Goal: Task Accomplishment & Management: Use online tool/utility

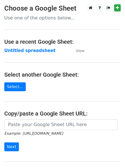
click at [64, 54] on main "Choose a Google Sheet Use one of the options below... Use a recent Google Sheet…" at bounding box center [62, 92] width 125 height 177
click at [36, 51] on strong "Untitled spreadsheet" at bounding box center [29, 50] width 51 height 5
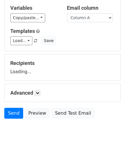
scroll to position [32, 0]
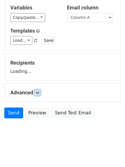
click at [38, 94] on icon at bounding box center [37, 92] width 3 height 3
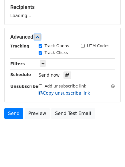
scroll to position [88, 0]
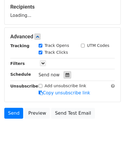
click at [68, 72] on div at bounding box center [67, 74] width 8 height 7
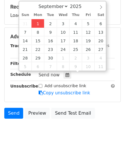
type input "2025-09-01 12:00"
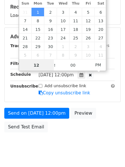
scroll to position [0, 0]
type input "4"
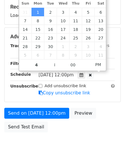
type input "2025-09-01 16:00"
click at [62, 147] on body "New Campaign Daily emails left: 50 Google Sheet: Untitled spreadsheet Variables…" at bounding box center [62, 37] width 125 height 242
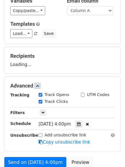
scroll to position [31, 0]
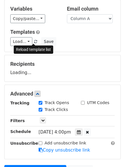
click at [35, 41] on span at bounding box center [35, 42] width 3 height 4
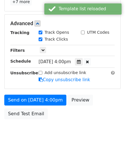
scroll to position [125, 0]
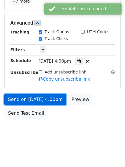
click at [51, 100] on link "Send on Sep 1 at 4:00pm" at bounding box center [35, 99] width 62 height 11
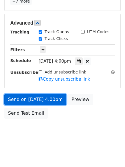
click at [33, 99] on link "Send on Sep 1 at 4:00pm" at bounding box center [35, 99] width 62 height 11
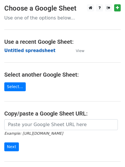
click at [38, 53] on strong "Untitled spreadsheet" at bounding box center [29, 50] width 51 height 5
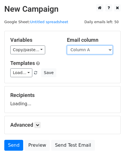
click at [88, 51] on select "Column A Column B Column C Column D Column E Column F" at bounding box center [90, 49] width 46 height 9
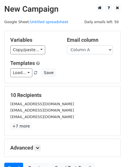
click at [90, 68] on div "Templates Load... No templates saved Save" at bounding box center [62, 68] width 113 height 17
click at [95, 48] on select "Column A Column B Column C Column D Column E Column F" at bounding box center [90, 49] width 46 height 9
select select "Column B"
click at [67, 45] on select "Column A Column B Column C Column D Column E Column F" at bounding box center [90, 49] width 46 height 9
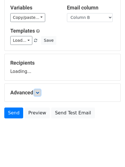
click at [38, 93] on icon at bounding box center [37, 92] width 3 height 3
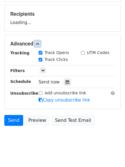
scroll to position [82, 0]
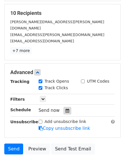
click at [66, 108] on icon at bounding box center [67, 110] width 4 height 4
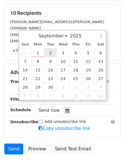
type input "2025-09-02 12:00"
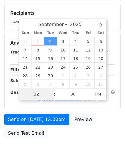
type input "5"
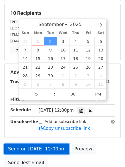
type input "2025-09-02 17:00"
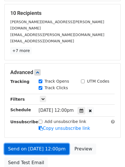
click at [49, 143] on link "Send on Sep 2 at 12:00pm" at bounding box center [36, 148] width 65 height 11
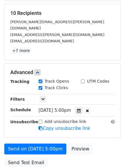
scroll to position [125, 0]
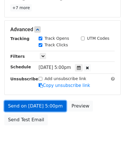
click at [48, 100] on link "Send on Sep 2 at 5:00pm" at bounding box center [35, 105] width 62 height 11
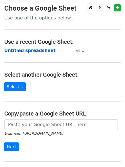
click at [29, 48] on strong "Untitled spreadsheet" at bounding box center [29, 50] width 51 height 5
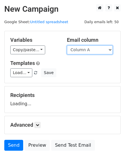
drag, startPoint x: 0, startPoint y: 0, endPoint x: 89, endPoint y: 51, distance: 102.6
click at [90, 49] on select "Column A Column B Column C Column D Column E Column F" at bounding box center [90, 49] width 46 height 9
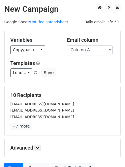
drag, startPoint x: 88, startPoint y: 54, endPoint x: 86, endPoint y: 74, distance: 20.0
click at [86, 74] on div "Load... No templates saved Save" at bounding box center [62, 72] width 113 height 9
click at [98, 52] on select "Column A Column B Column C Column D Column E Column F" at bounding box center [90, 49] width 46 height 9
click at [67, 45] on select "Column A Column B Column C Column D Column E Column F" at bounding box center [90, 49] width 46 height 9
click at [89, 50] on select "Column A Column B Column C Column D Column E Column F" at bounding box center [90, 49] width 46 height 9
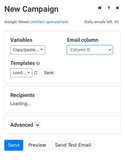
select select "Column C"
click at [67, 45] on select "Column A Column B Column C Column D Column E Column F" at bounding box center [90, 49] width 46 height 9
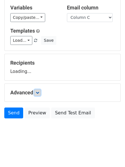
click at [39, 92] on icon at bounding box center [37, 92] width 3 height 3
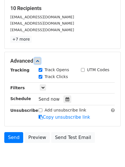
scroll to position [87, 0]
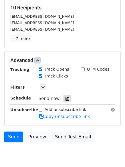
click at [65, 99] on icon at bounding box center [67, 98] width 4 height 4
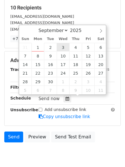
type input "2025-09-03 12:00"
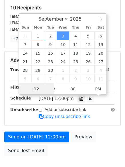
scroll to position [0, 0]
type input "6"
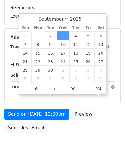
type input "2025-09-03 18:00"
click at [66, 149] on body "New Campaign Daily emails left: 50 Google Sheet: Untitled spreadsheet Variables…" at bounding box center [62, 38] width 125 height 242
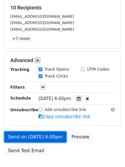
click at [52, 137] on link "Send on Sep 3 at 6:00pm" at bounding box center [35, 136] width 62 height 11
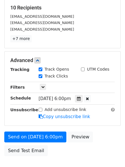
scroll to position [0, 0]
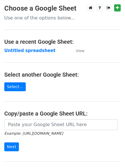
click at [40, 54] on td "Untitled spreadsheet" at bounding box center [37, 50] width 66 height 7
click at [43, 49] on strong "Untitled spreadsheet" at bounding box center [29, 50] width 51 height 5
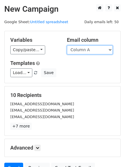
click at [94, 47] on select "Column A Column B Column C Column D Column E Column F" at bounding box center [90, 49] width 46 height 9
select select "Column D"
click at [67, 45] on select "Column A Column B Column C Column D Column E Column F" at bounding box center [90, 49] width 46 height 9
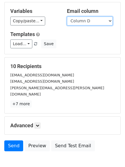
scroll to position [55, 0]
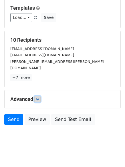
click at [41, 96] on link at bounding box center [37, 99] width 6 height 6
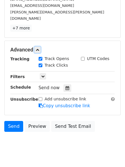
scroll to position [108, 0]
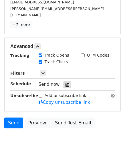
click at [63, 81] on div at bounding box center [67, 84] width 8 height 7
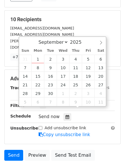
scroll to position [79, 0]
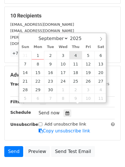
type input "2025-09-04 12:00"
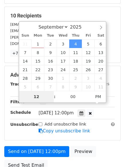
type input "7"
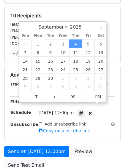
type input "2025-09-04 19:00"
click at [98, 122] on div "Add unsubscribe link Copy unsubscribe link" at bounding box center [76, 127] width 84 height 13
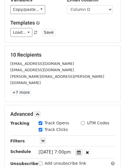
scroll to position [125, 0]
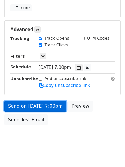
click at [55, 100] on link "Send on Sep 4 at 7:00pm" at bounding box center [35, 105] width 62 height 11
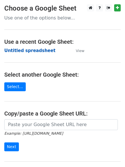
click at [33, 50] on strong "Untitled spreadsheet" at bounding box center [29, 50] width 51 height 5
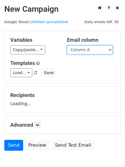
click at [100, 48] on select "Column A Column B Column C Column D Column E Column F" at bounding box center [90, 49] width 46 height 9
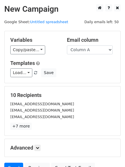
click at [89, 89] on div "10 Recipients gavinzhou2010@harmanfurnishings.com admin@cyrfinancial.net info@z…" at bounding box center [63, 110] width 116 height 49
click at [98, 48] on select "Column A Column B Column C Column D Column E Column F" at bounding box center [90, 49] width 46 height 9
select select "Column E"
click at [67, 45] on select "Column A Column B Column C Column D Column E Column F" at bounding box center [90, 49] width 46 height 9
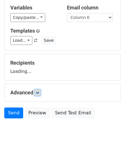
click at [39, 91] on icon at bounding box center [37, 92] width 3 height 3
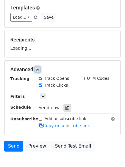
scroll to position [86, 0]
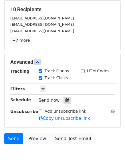
click at [65, 99] on icon at bounding box center [67, 100] width 4 height 4
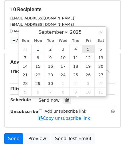
type input "2025-09-05 12:00"
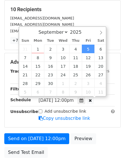
scroll to position [0, 0]
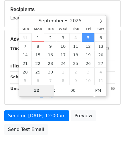
type input "8"
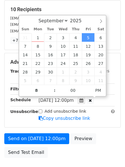
type input "2025-09-05 20:00"
click at [66, 143] on div "Send on Sep 5 at 12:00pm Preview Send Test Email" at bounding box center [62, 146] width 125 height 27
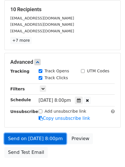
click at [52, 136] on div "Send on Sep 5 at 8:00pm Preview Send Test Email" at bounding box center [62, 146] width 125 height 27
click at [50, 137] on link "Send on Sep 5 at 8:00pm" at bounding box center [35, 138] width 62 height 11
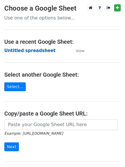
click at [41, 49] on strong "Untitled spreadsheet" at bounding box center [29, 50] width 51 height 5
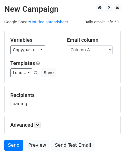
click at [98, 48] on select "Column A Column B Column C Column D Column E Column F" at bounding box center [90, 49] width 46 height 9
select select "Column F"
click at [67, 45] on select "Column A Column B Column C Column D Column E Column F" at bounding box center [90, 49] width 46 height 9
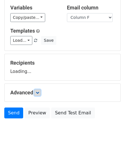
click at [39, 93] on icon at bounding box center [37, 92] width 3 height 3
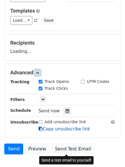
scroll to position [79, 0]
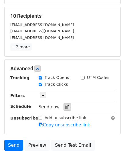
click at [65, 106] on icon at bounding box center [67, 107] width 4 height 4
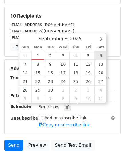
type input "2025-09-06 12:00"
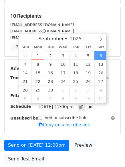
scroll to position [0, 0]
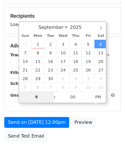
type input "9"
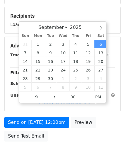
type input "2025-09-06 21:00"
type input "09"
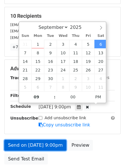
click at [7, 149] on link "Send on Sep 6 at 9:00pm" at bounding box center [35, 144] width 62 height 11
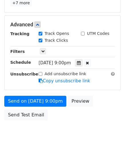
scroll to position [125, 0]
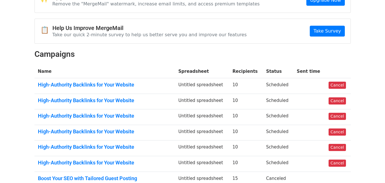
scroll to position [57, 0]
